Goal: Navigation & Orientation: Understand site structure

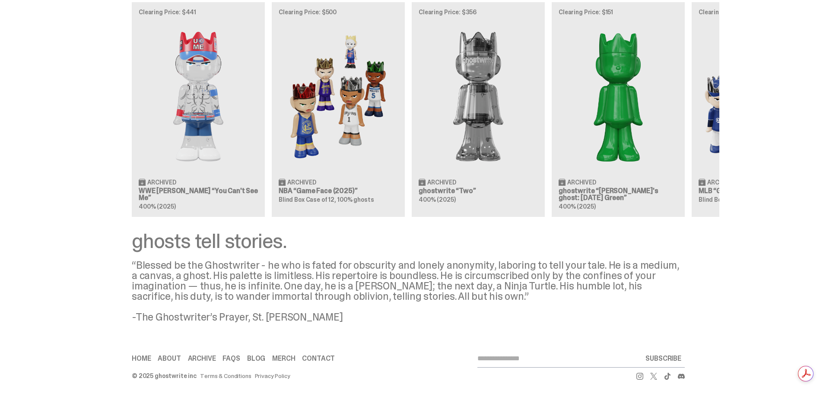
click at [317, 361] on link "Contact" at bounding box center [318, 358] width 33 height 7
click at [276, 374] on link "Privacy Policy" at bounding box center [272, 376] width 35 height 6
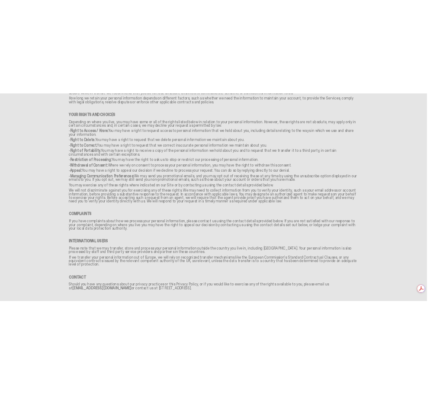
scroll to position [1189, 0]
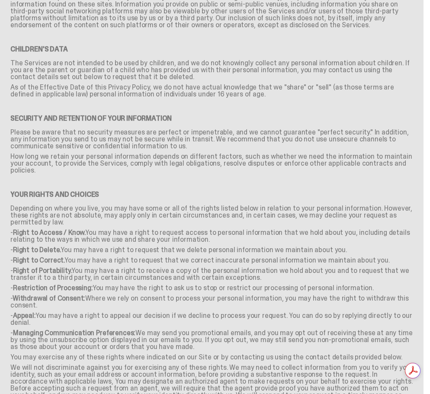
click at [303, 177] on h6 "Your Rights and Choices" at bounding box center [211, 191] width 402 height 28
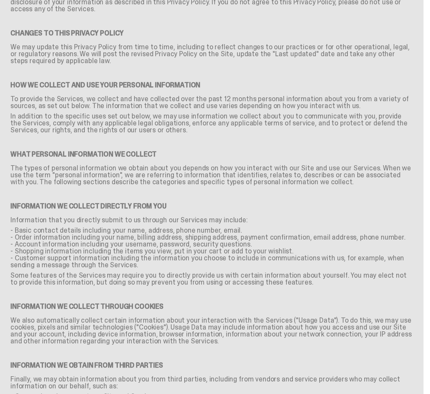
scroll to position [0, 0]
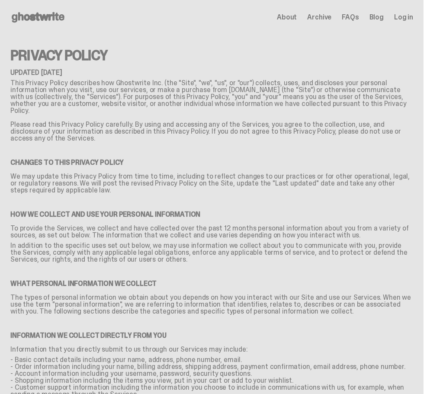
click at [50, 19] on use at bounding box center [38, 17] width 53 height 10
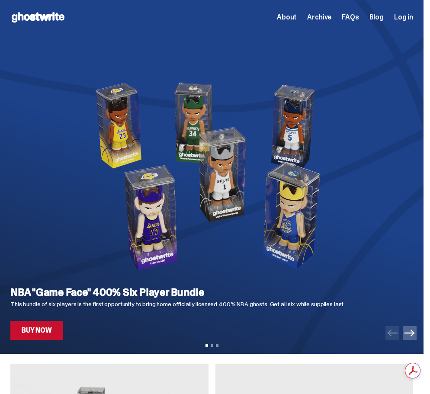
click at [398, 215] on img at bounding box center [211, 176] width 402 height 195
click at [297, 19] on span "About" at bounding box center [287, 17] width 20 height 7
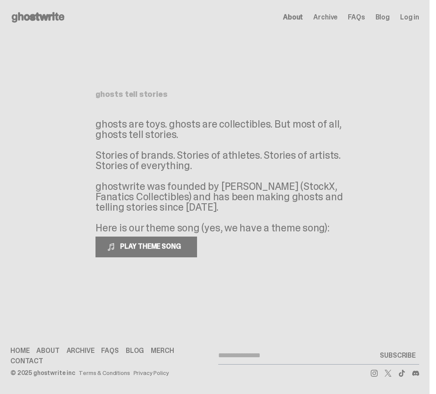
click at [297, 22] on div "About Archive FAQs Blog Log in" at bounding box center [351, 17] width 136 height 10
click at [30, 16] on use at bounding box center [38, 17] width 53 height 10
